Goal: Navigation & Orientation: Find specific page/section

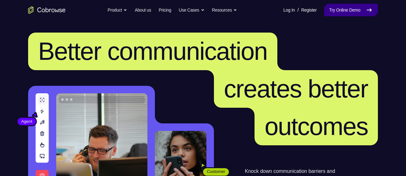
click at [350, 11] on link "Try Online Demo" at bounding box center [352, 10] width 54 height 13
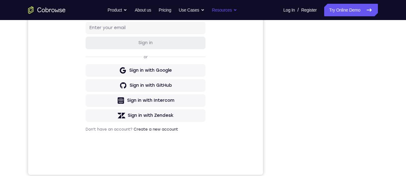
scroll to position [101, 0]
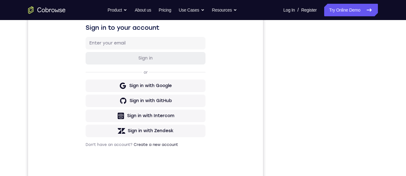
click at [395, 52] on div "Your Support Agent Your Customer Web iOS Android Next Steps We’d be happy to gi…" at bounding box center [203, 125] width 400 height 412
click at [388, 42] on div "Your Support Agent Your Customer Web iOS Android Next Steps We’d be happy to gi…" at bounding box center [203, 125] width 400 height 412
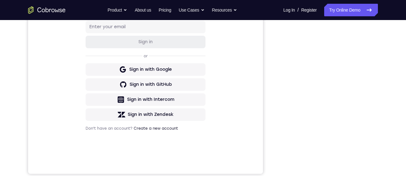
scroll to position [118, 0]
click at [140, 5] on link "About us" at bounding box center [143, 10] width 16 height 13
